Goal: Information Seeking & Learning: Find specific fact

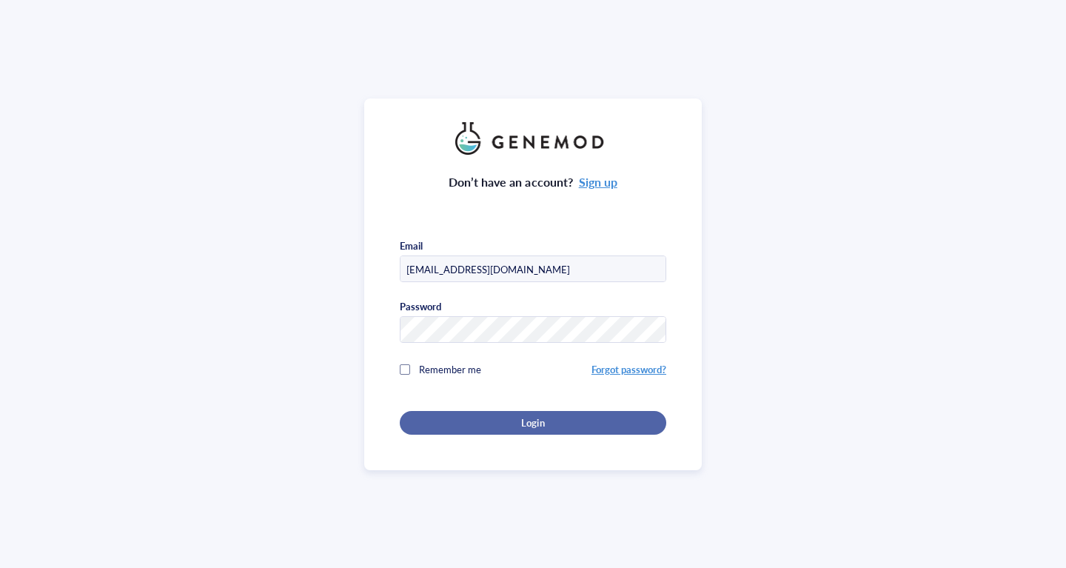
type input "[EMAIL_ADDRESS][DOMAIN_NAME]"
click at [532, 421] on span "Login" at bounding box center [532, 422] width 23 height 13
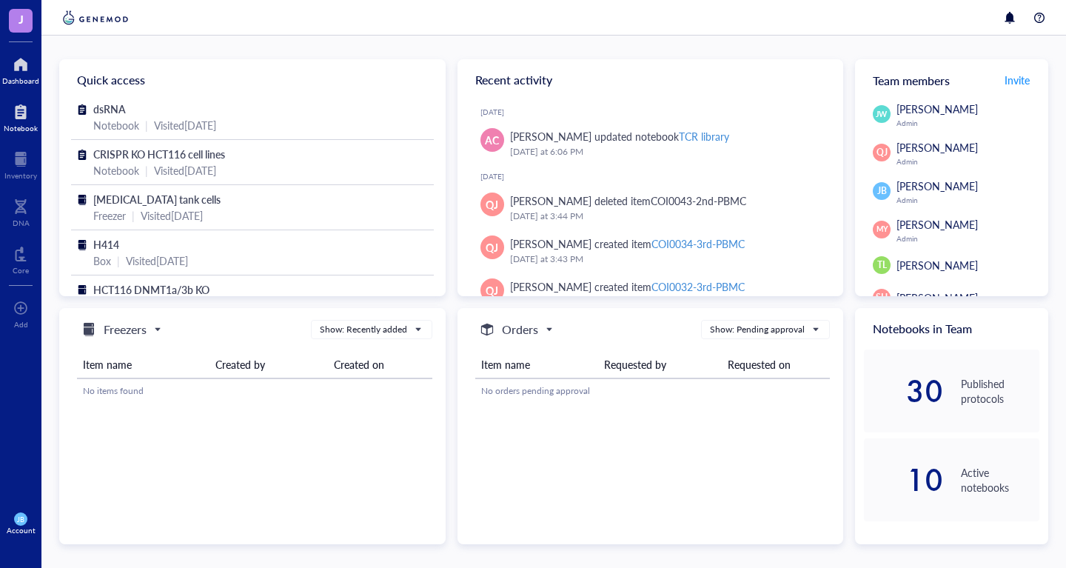
click at [21, 117] on div at bounding box center [21, 112] width 34 height 24
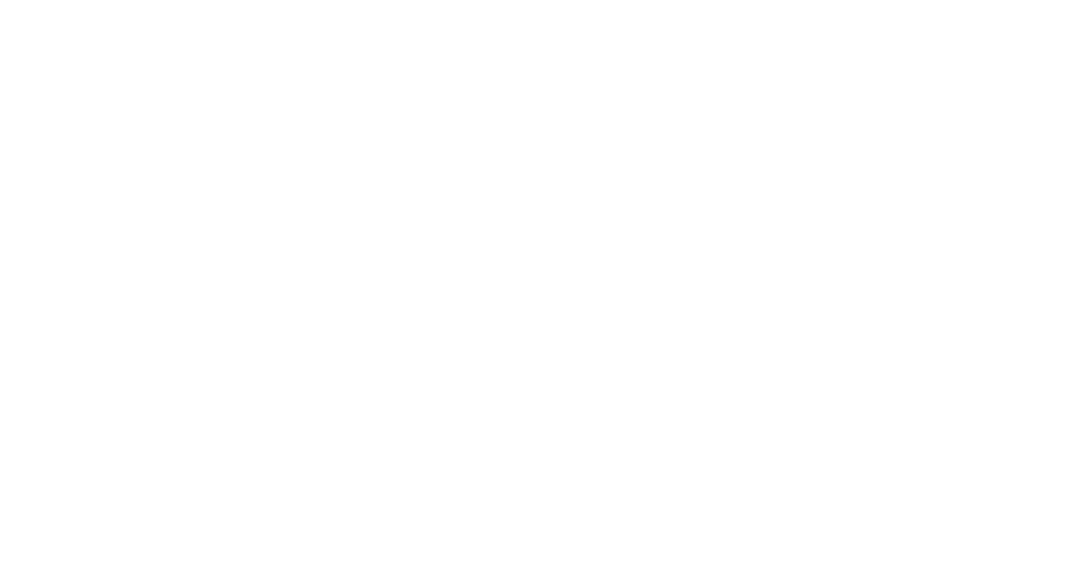
click at [557, 500] on div at bounding box center [533, 284] width 1066 height 568
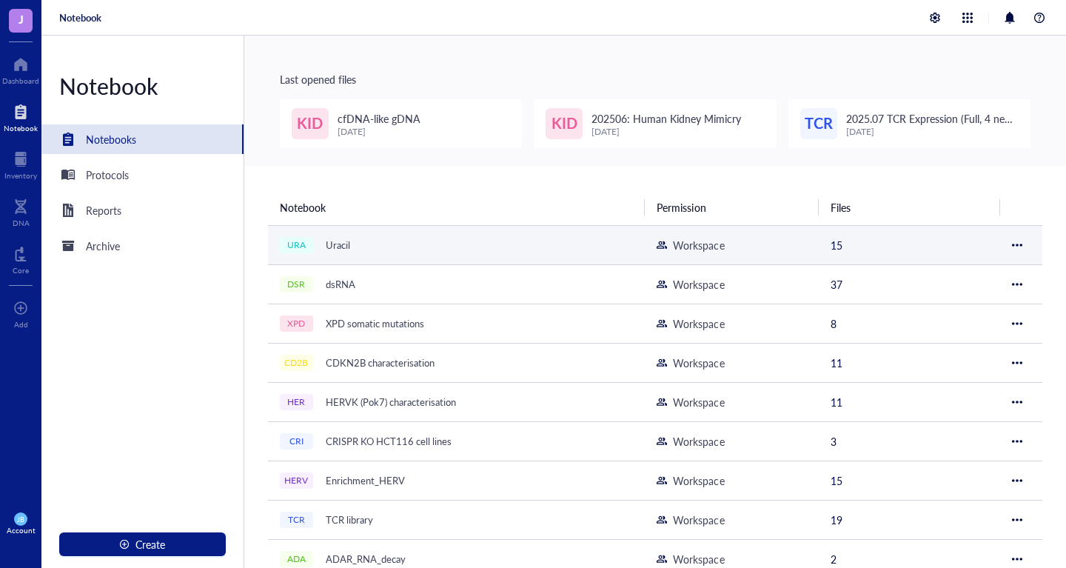
click at [341, 244] on div "Uracil" at bounding box center [338, 245] width 38 height 21
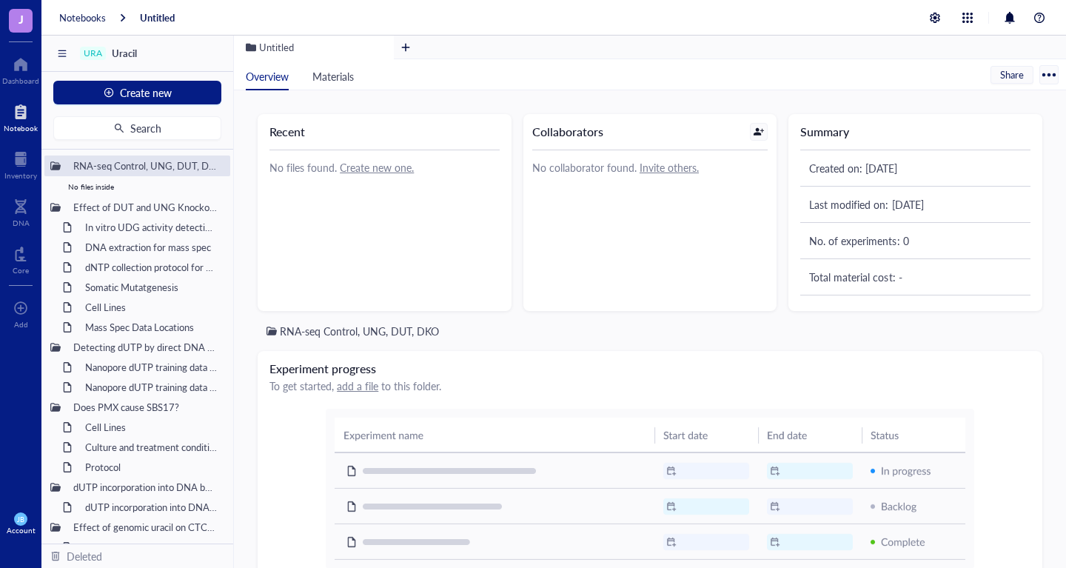
click at [244, 238] on div "Recent No files found. Create new one. Collaborators No collaborator found. Inv…" at bounding box center [650, 329] width 832 height 478
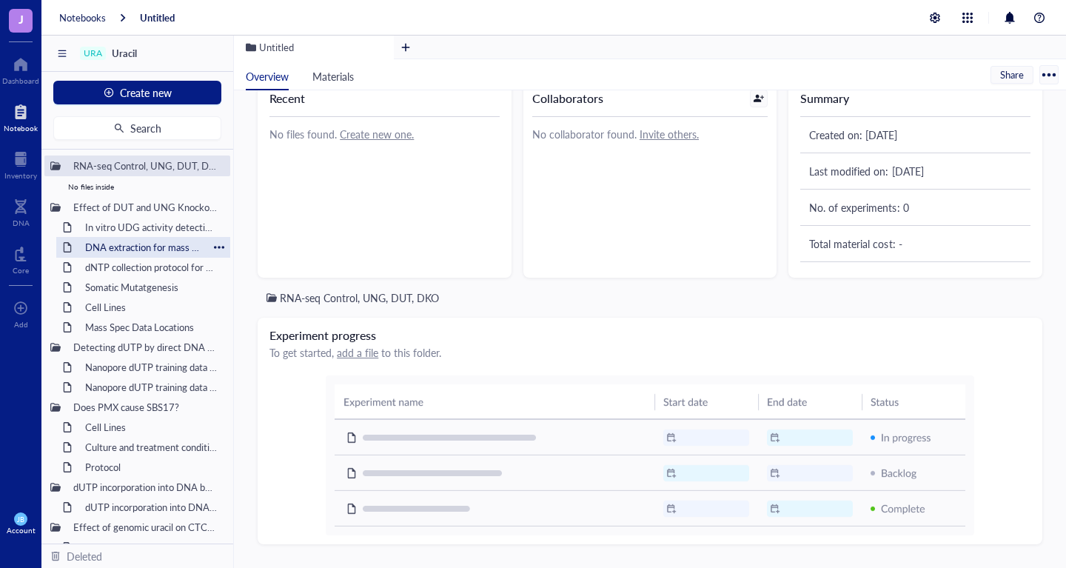
click at [158, 249] on div "DNA extraction for mass spec" at bounding box center [143, 247] width 130 height 21
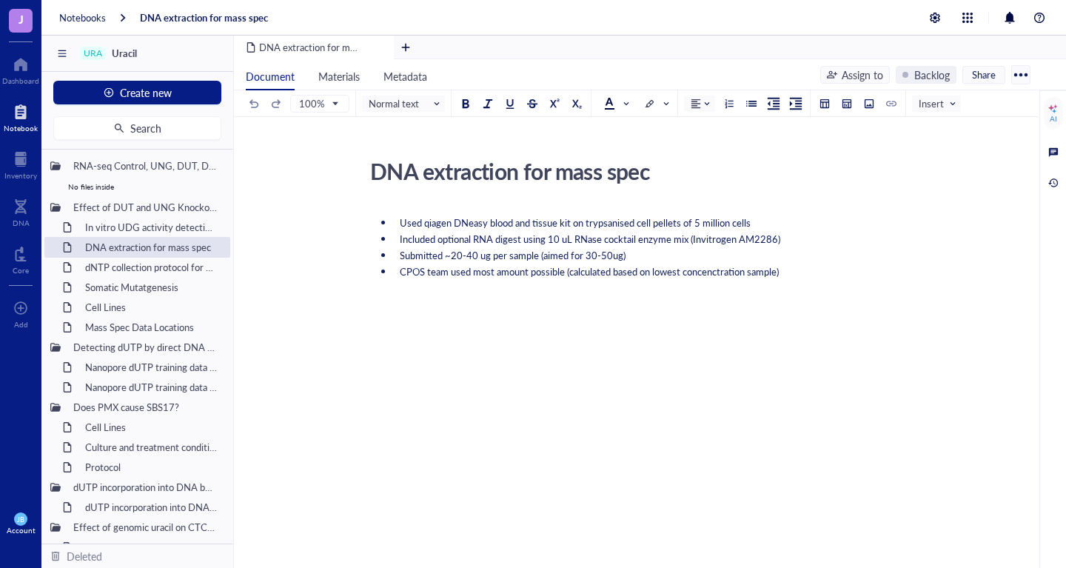
scroll to position [1, 0]
click at [143, 328] on div "Mass Spec Data Locations" at bounding box center [143, 327] width 130 height 21
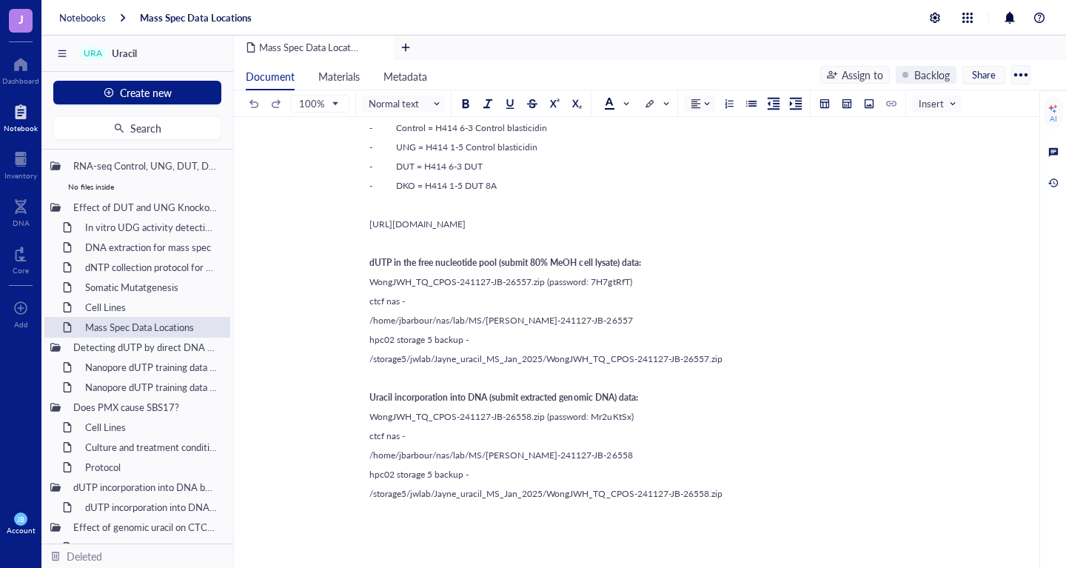
scroll to position [150, 0]
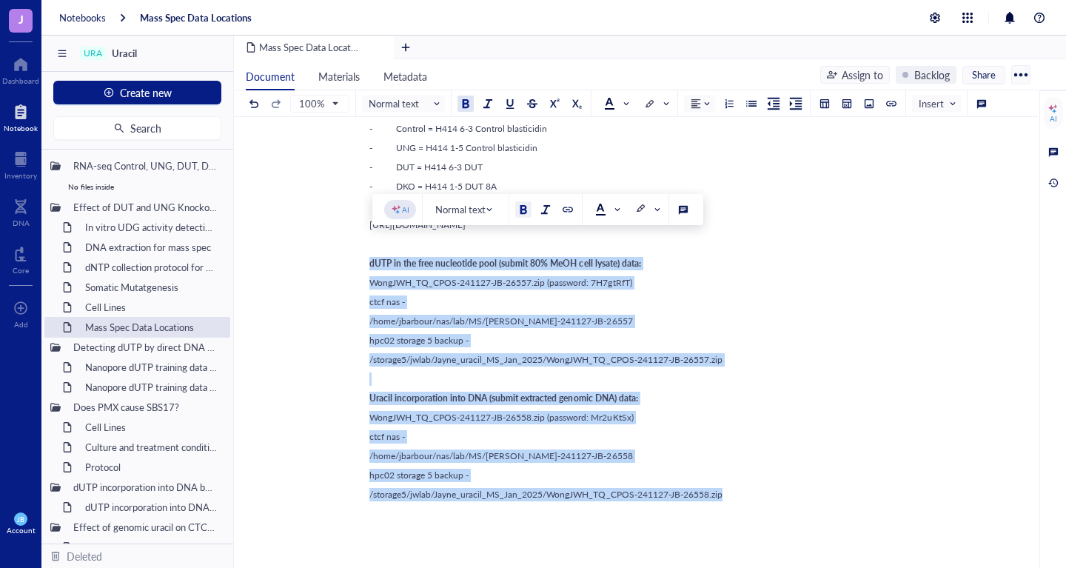
drag, startPoint x: 740, startPoint y: 498, endPoint x: 368, endPoint y: 267, distance: 438.2
click at [368, 267] on div "Mass Spec Data Locations Mass Spec Data Locations ﻿ [DATE] 11:07 AM ﻿ ﻿ ﻿ Sampl…" at bounding box center [633, 386] width 798 height 768
copy div "dUTP in the free nucleotide pool (submit 80% MeOH cell lysate) data: WongJWH_TQ…"
click at [113, 204] on div "Effect of DUT and UNG Knockout on uracil levels and signature 17" at bounding box center [121, 207] width 109 height 21
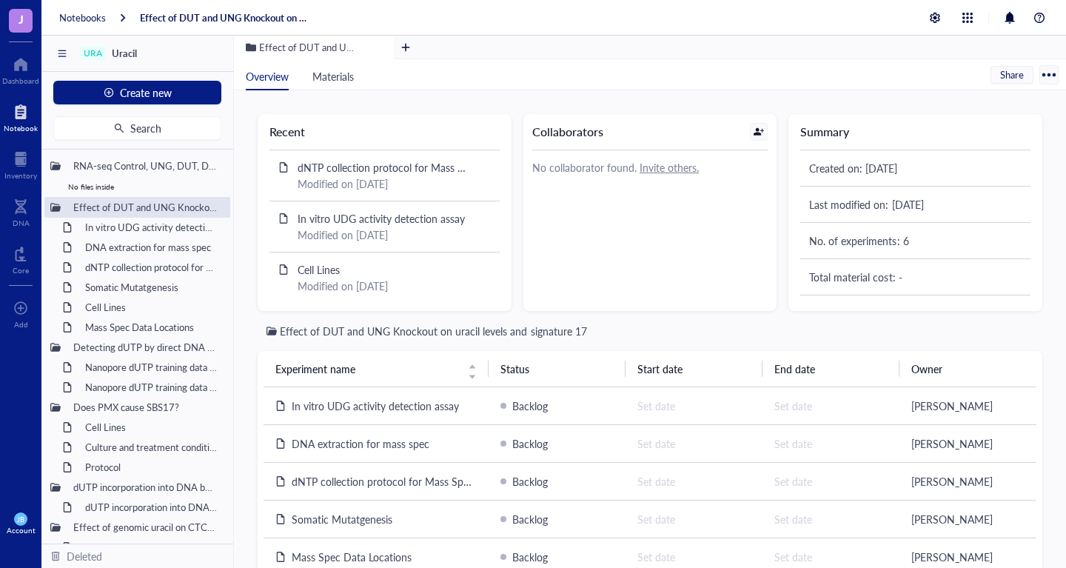
click at [239, 368] on div "Recent dNTP collection protocol for Mass Spec Modified on [DATE] In vitro UDG a…" at bounding box center [650, 329] width 832 height 478
